Goal: Transaction & Acquisition: Purchase product/service

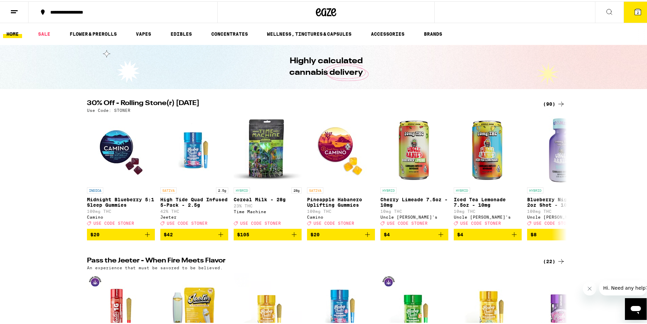
click at [637, 11] on span "2" at bounding box center [638, 11] width 2 height 4
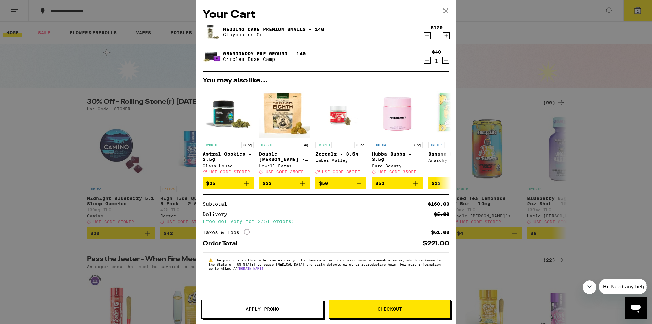
click at [416, 305] on button "Checkout" at bounding box center [390, 308] width 122 height 19
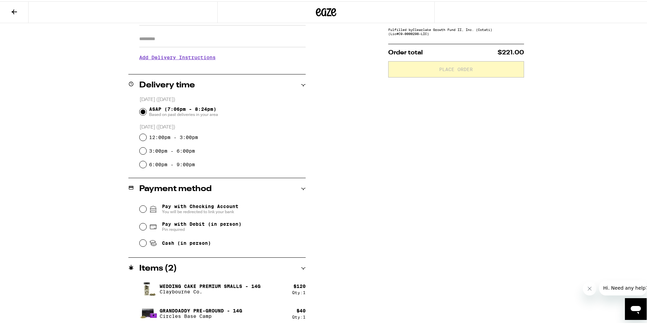
scroll to position [120, 0]
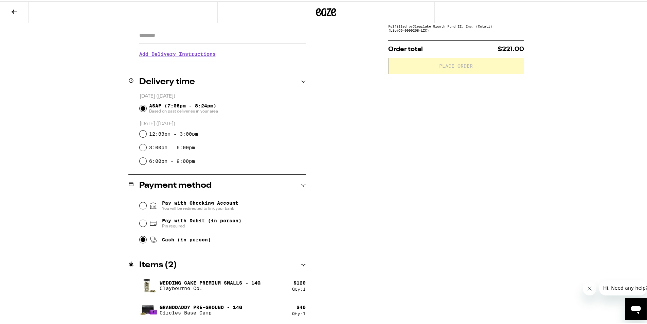
click at [140, 241] on input "Cash (in person)" at bounding box center [143, 238] width 7 height 7
radio input "true"
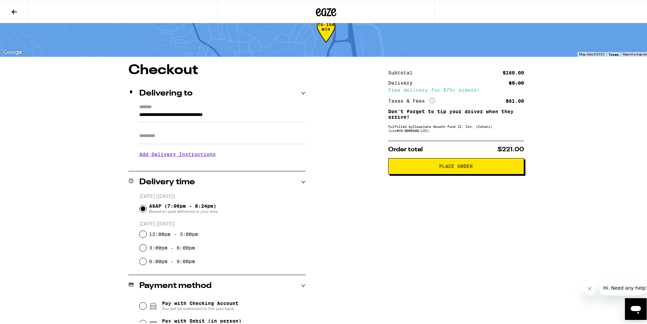
scroll to position [18, 0]
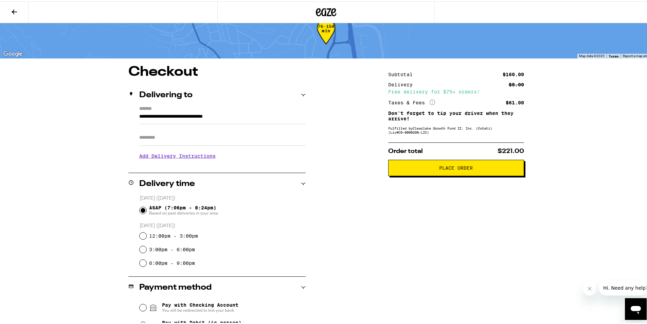
click at [448, 169] on span "Place Order" at bounding box center [456, 166] width 34 height 5
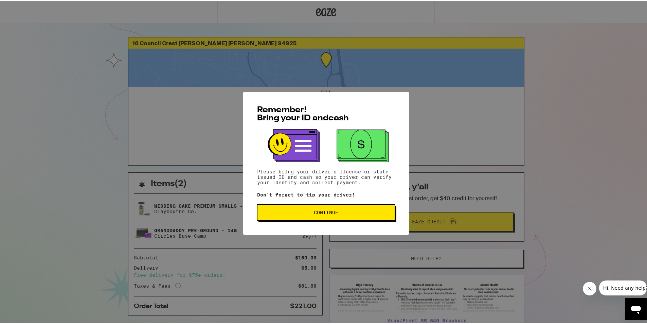
click at [337, 216] on button "Continue" at bounding box center [326, 211] width 138 height 16
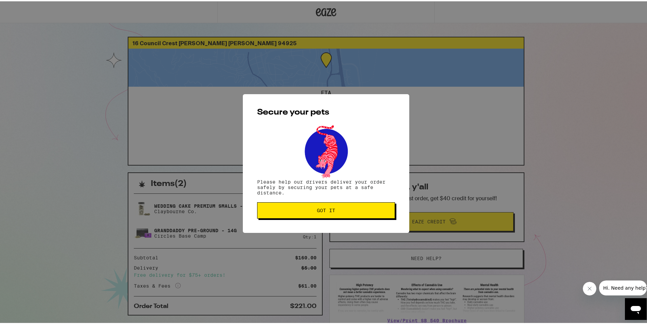
click at [335, 216] on button "Got it" at bounding box center [326, 209] width 138 height 16
